Goal: Information Seeking & Learning: Understand process/instructions

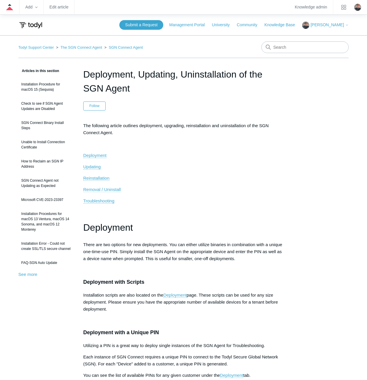
click at [107, 190] on span "Removal / Uninstall" at bounding box center [102, 189] width 38 height 5
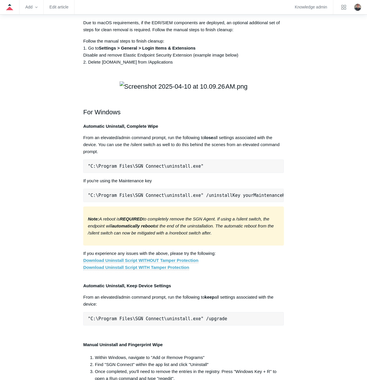
scroll to position [906, 0]
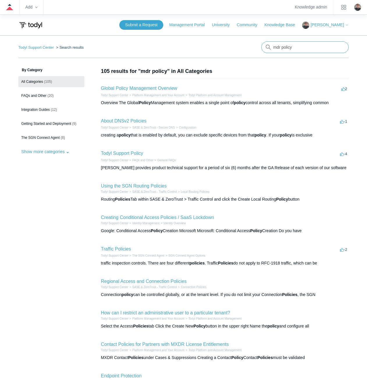
click at [294, 46] on input "mdr policy" at bounding box center [305, 47] width 87 height 12
type input "m"
type input "edr policy"
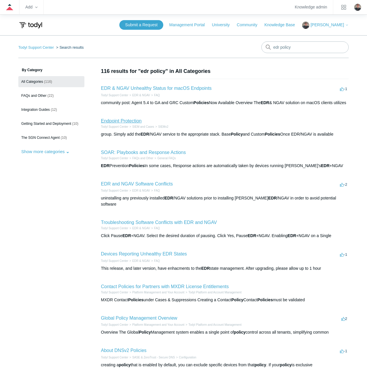
click at [130, 123] on link "Endpoint Protection" at bounding box center [121, 120] width 41 height 5
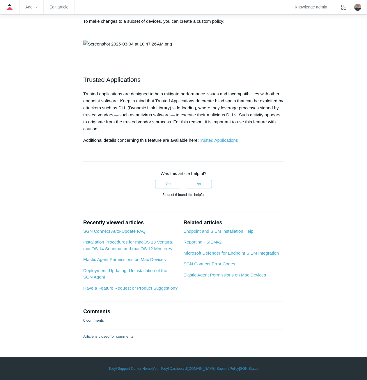
scroll to position [1103, 0]
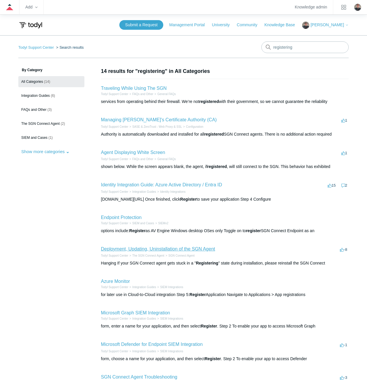
click at [117, 248] on link "Deployment, Updating, Uninstallation of the SGN Agent" at bounding box center [158, 248] width 114 height 5
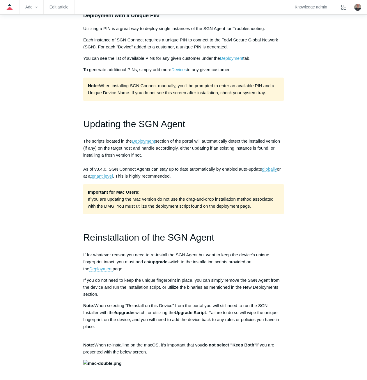
scroll to position [320, 0]
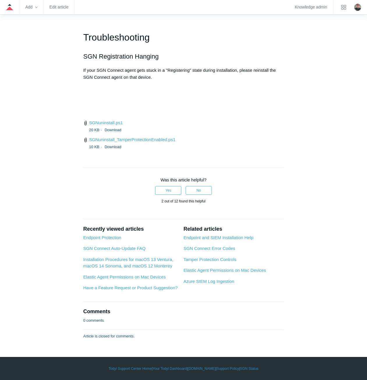
scroll to position [1443, 0]
click at [157, 81] on p "If your SGN Connect agent gets stuck in a "Registering" state during installati…" at bounding box center [183, 74] width 201 height 14
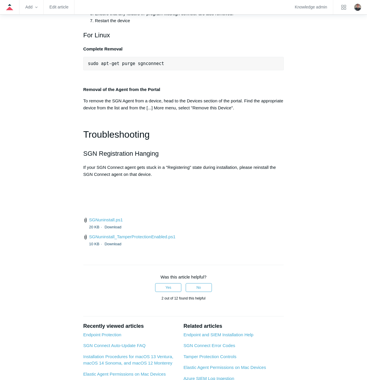
scroll to position [1297, 0]
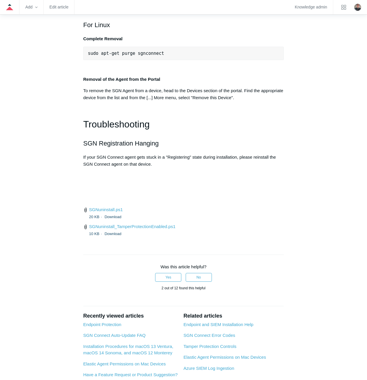
drag, startPoint x: 140, startPoint y: 230, endPoint x: 83, endPoint y: 171, distance: 82.2
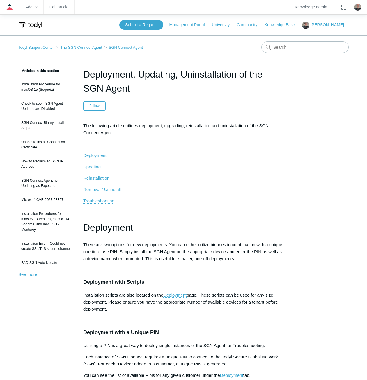
scroll to position [1297, 0]
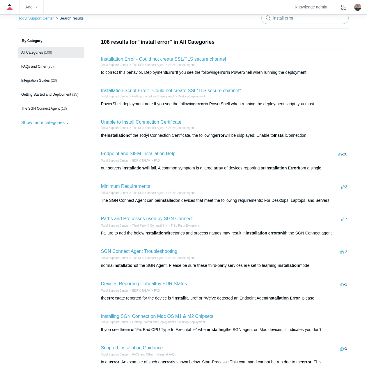
scroll to position [58, 0]
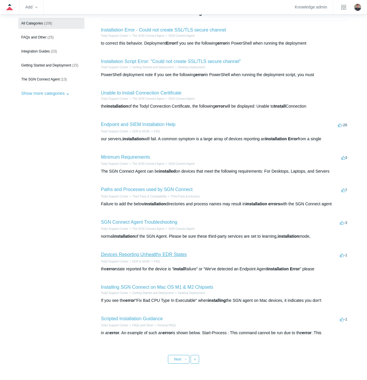
click at [126, 254] on link "Devices Reporting Unhealthy EDR States" at bounding box center [144, 254] width 86 height 5
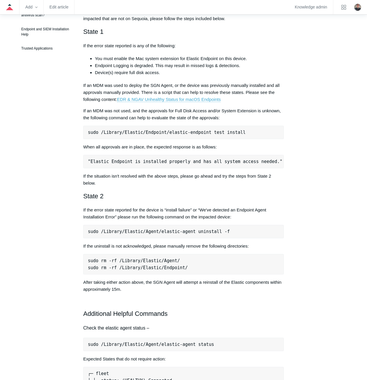
scroll to position [204, 0]
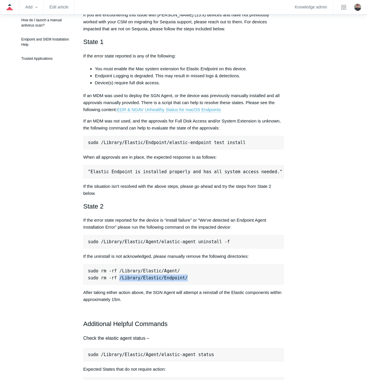
drag, startPoint x: 179, startPoint y: 271, endPoint x: 117, endPoint y: 269, distance: 62.4
click at [117, 269] on pre "sudo rm -rf /Library/Elastic/Agent/ sudo rm -rf /Library/Elastic/Endpoint/" at bounding box center [183, 274] width 201 height 20
copy pre "/Library/Elastic/Endpoint/"
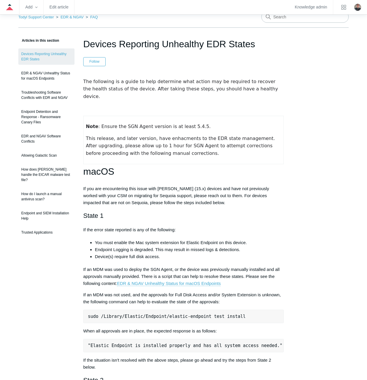
scroll to position [29, 0]
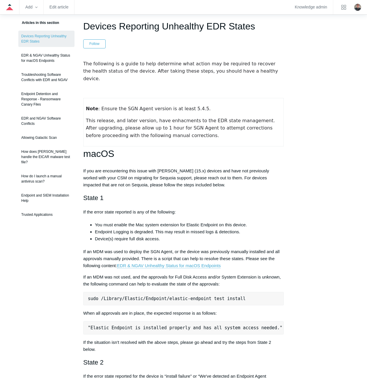
scroll to position [58, 0]
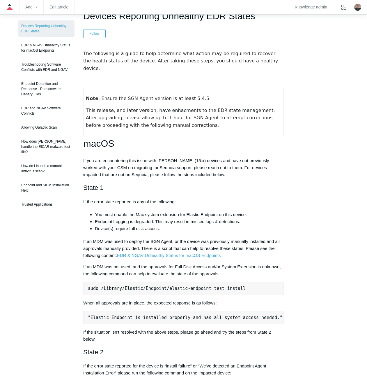
click at [107, 211] on li "You must enable the Mac system extension for Elastic Endpoint on this device." at bounding box center [189, 214] width 189 height 7
click at [105, 218] on li "Endpoint Logging is degraded. This may result in missed logs & detections." at bounding box center [189, 221] width 189 height 7
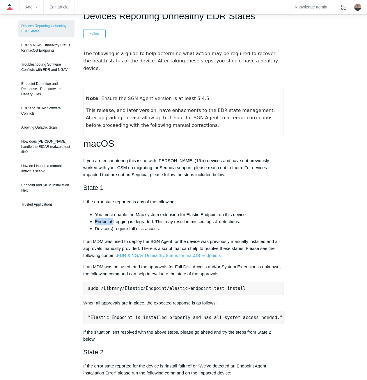
click at [105, 218] on li "Endpoint Logging is degraded. This may result in missed logs & detections." at bounding box center [189, 221] width 189 height 7
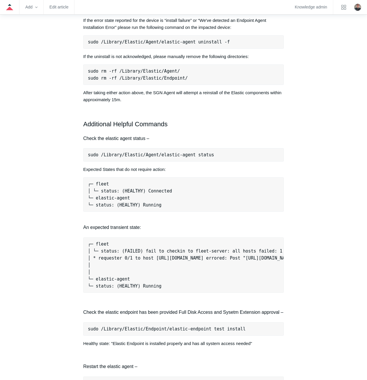
scroll to position [437, 0]
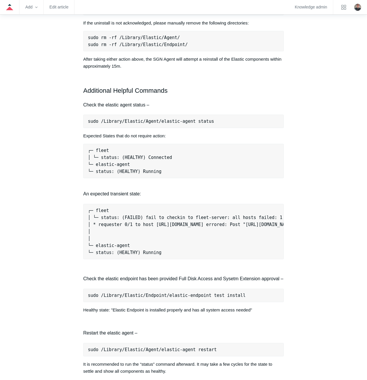
click at [128, 292] on pre "sudo /Library/Elastic/Endpoint/elastic-endpoint test install" at bounding box center [183, 294] width 201 height 13
copy div "sudo /Library/Elastic/Endpoint/elastic-endpoint test install"
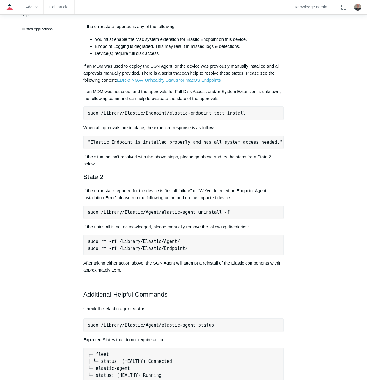
scroll to position [233, 0]
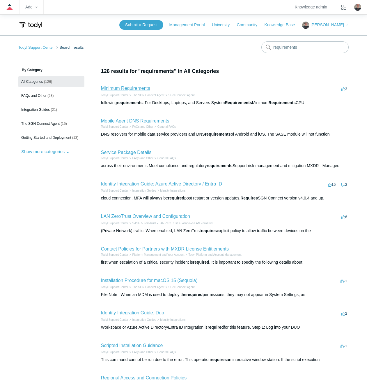
click at [125, 88] on link "Minimum Requirements" at bounding box center [125, 88] width 49 height 5
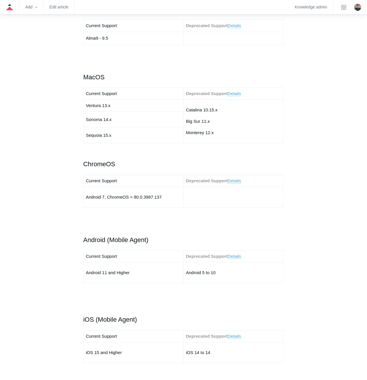
scroll to position [553, 0]
